Goal: Check status: Check status

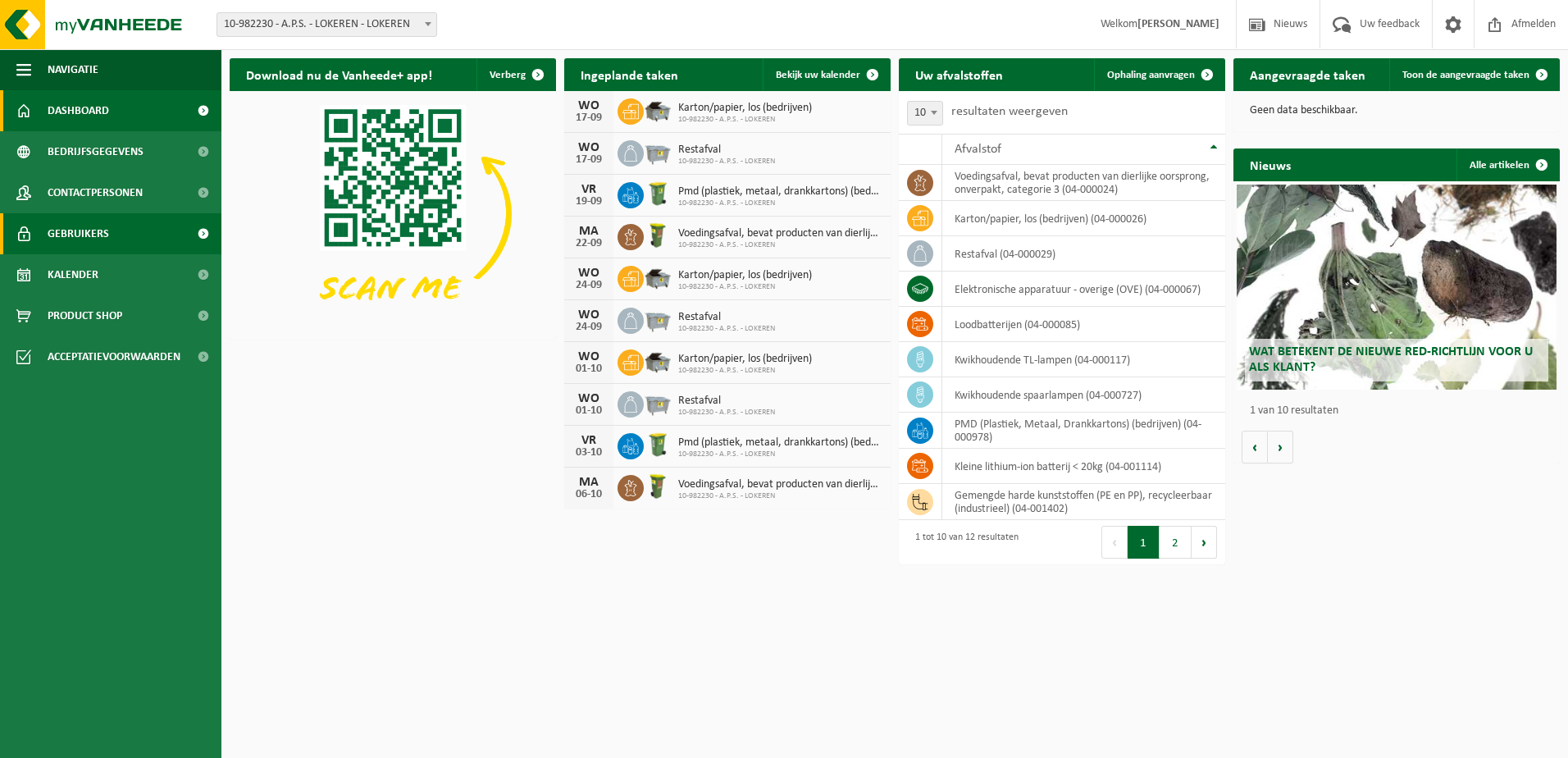
click at [122, 227] on link "Gebruikers" at bounding box center [111, 234] width 222 height 41
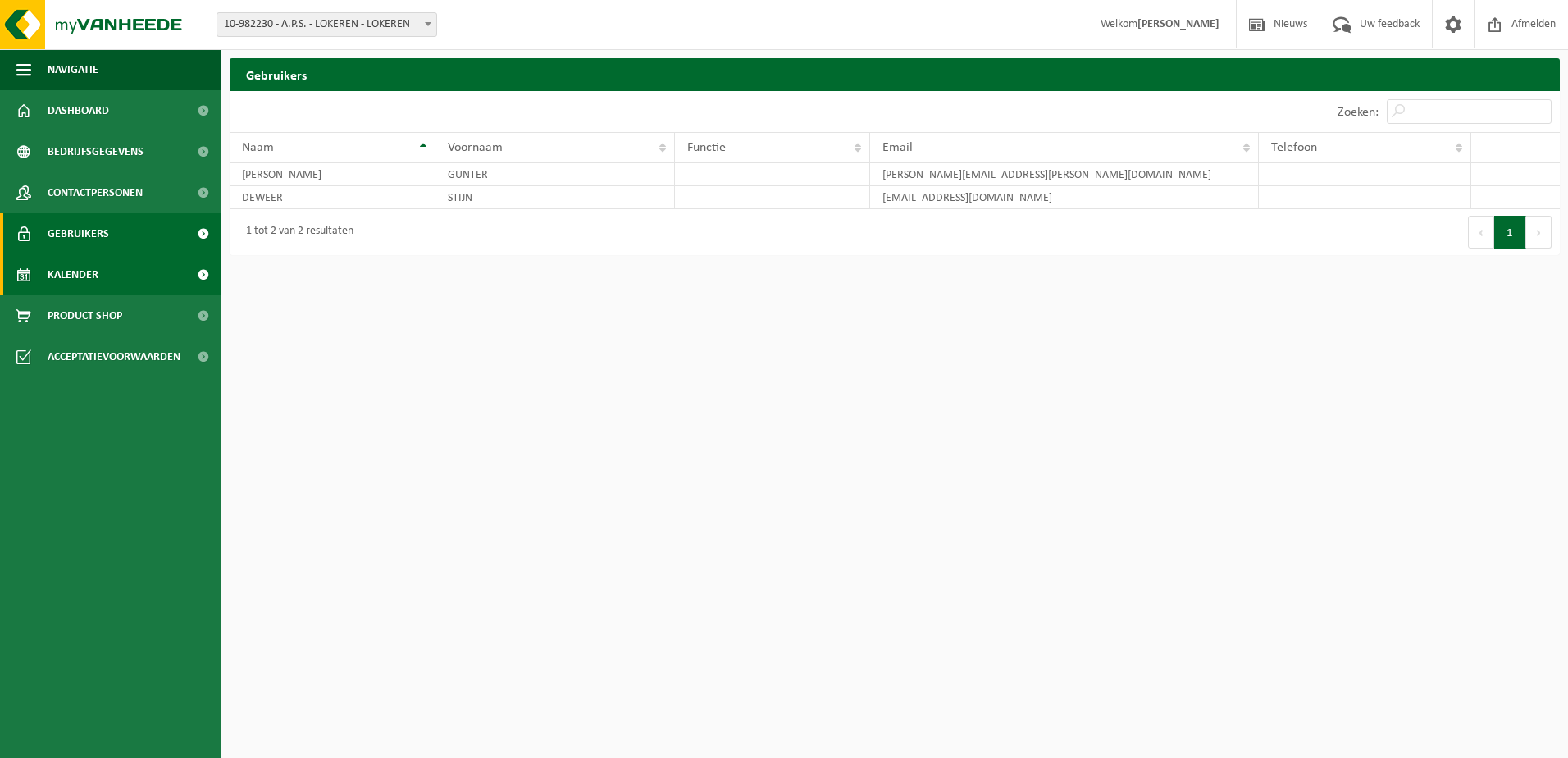
click at [119, 277] on link "Kalender" at bounding box center [111, 275] width 222 height 41
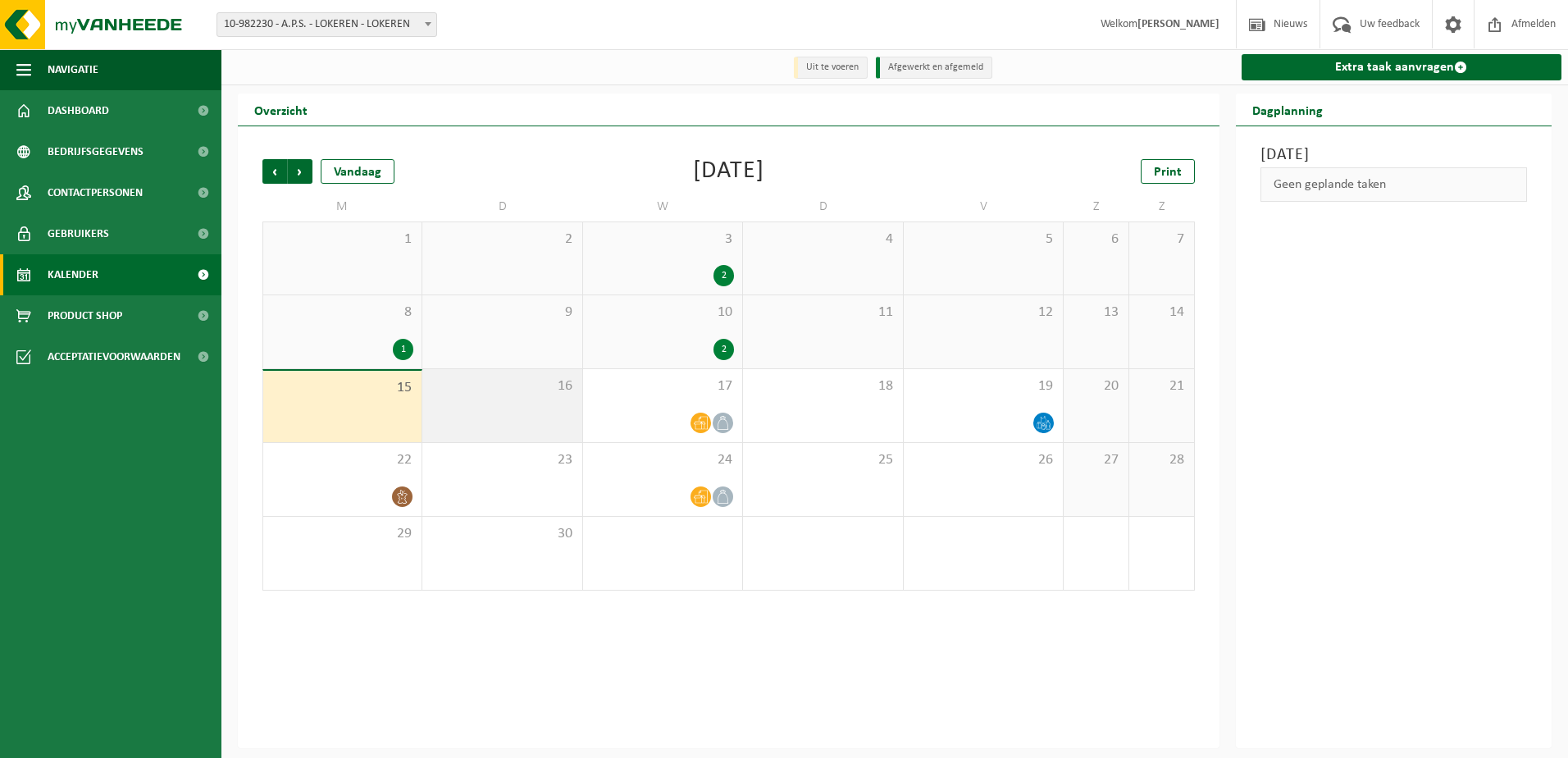
click at [475, 413] on div "16" at bounding box center [501, 405] width 159 height 73
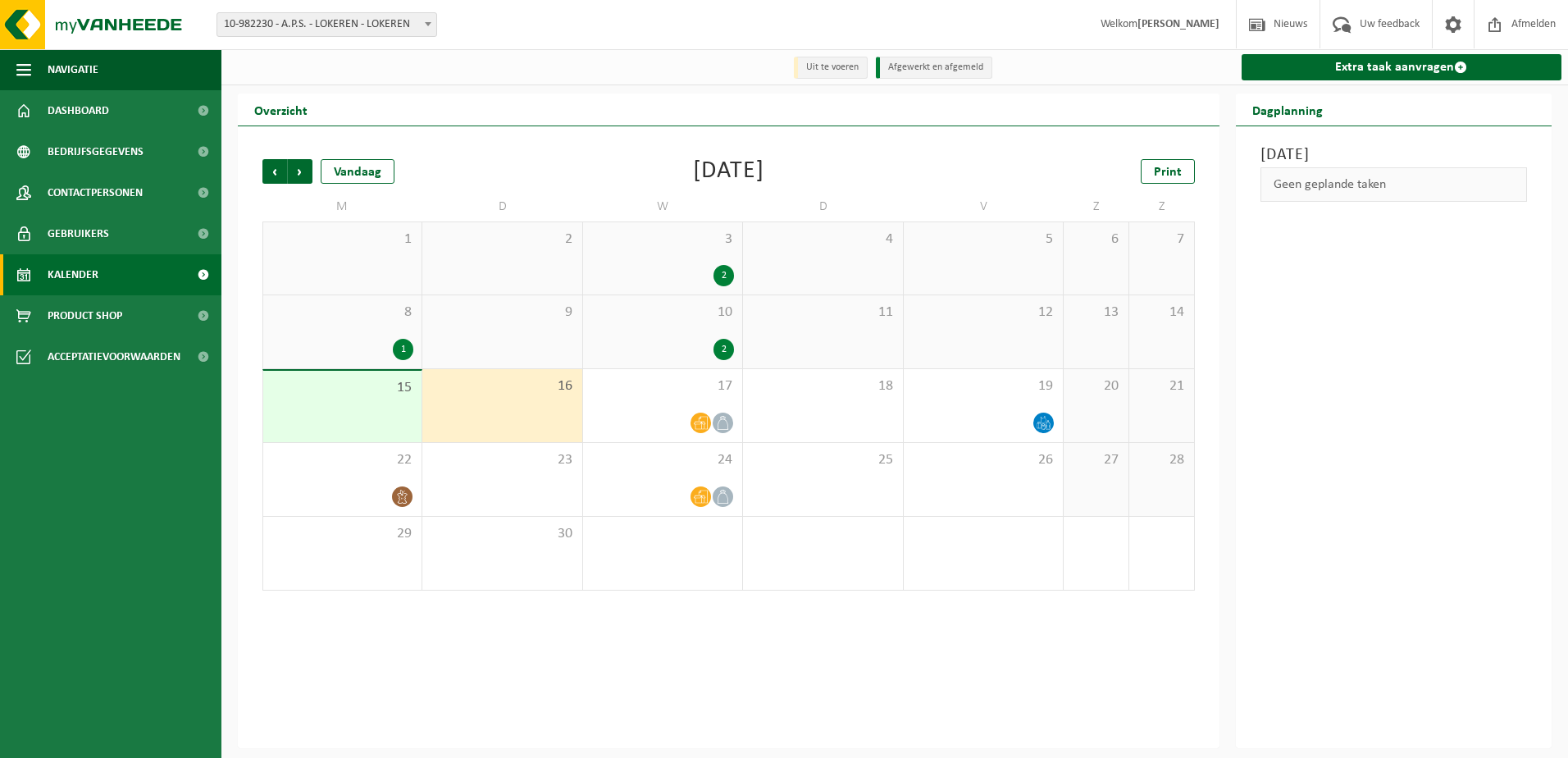
click at [378, 389] on span "15" at bounding box center [342, 388] width 142 height 18
